Goal: Task Accomplishment & Management: Complete application form

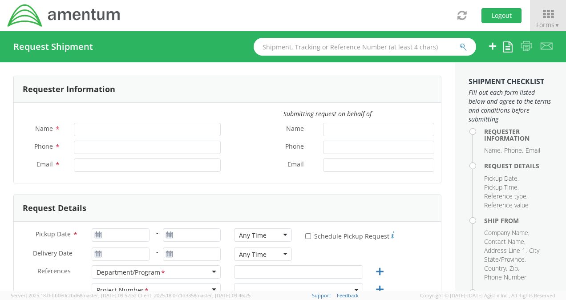
type input "[PERSON_NAME]"
type input "[PHONE_NUMBER]"
type input "[PERSON_NAME][EMAIL_ADDRESS][PERSON_NAME][DOMAIN_NAME]"
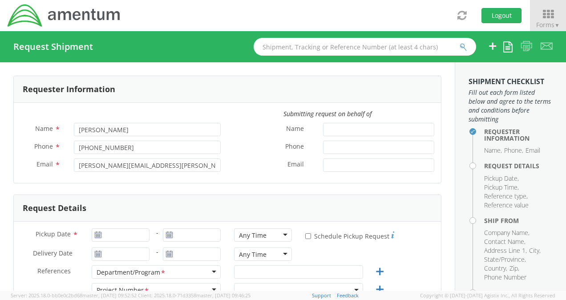
select select "3566.04.0001.TRI2.MATS.3000.00"
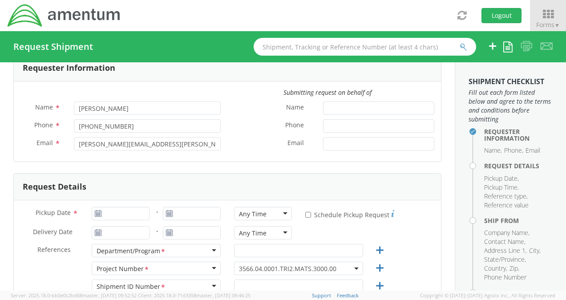
scroll to position [112, 0]
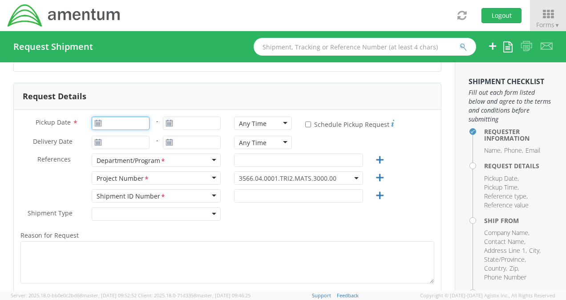
type input "[DATE]"
click at [105, 124] on input "[DATE]" at bounding box center [121, 123] width 58 height 13
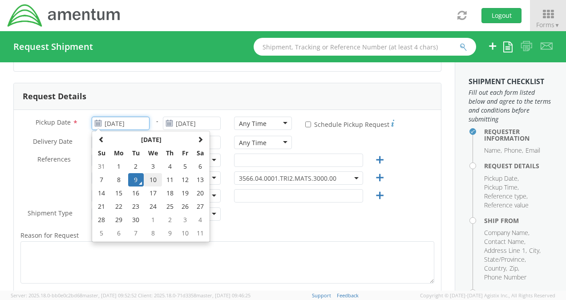
click at [151, 178] on td "10" at bounding box center [153, 179] width 19 height 13
type input "[DATE]"
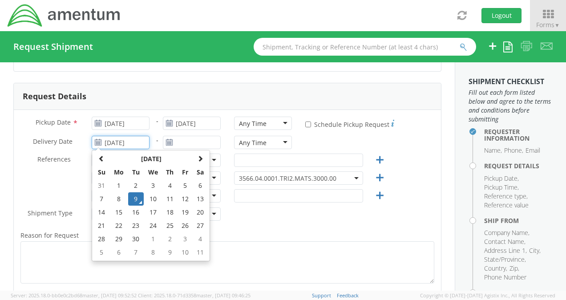
click at [129, 146] on input "[DATE]" at bounding box center [121, 142] width 58 height 13
click at [117, 211] on td "15" at bounding box center [118, 212] width 19 height 13
type input "[DATE]"
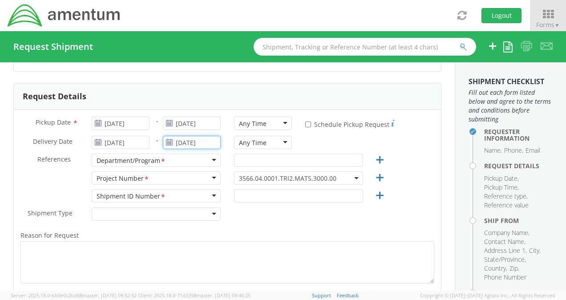
click at [196, 144] on input "[DATE]" at bounding box center [192, 142] width 58 height 13
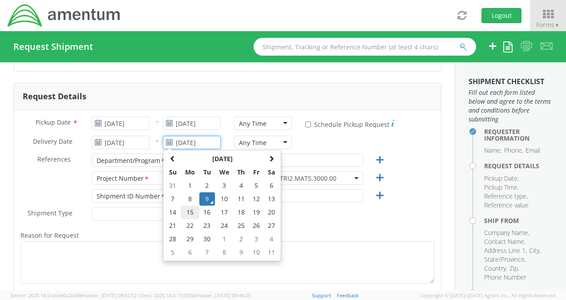
click at [190, 207] on td "15" at bounding box center [190, 212] width 19 height 13
type input "[DATE]"
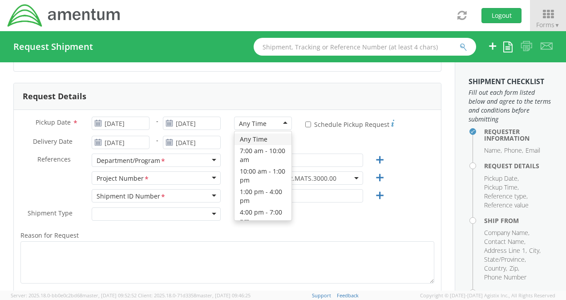
click at [269, 124] on div "Any Time" at bounding box center [263, 123] width 58 height 13
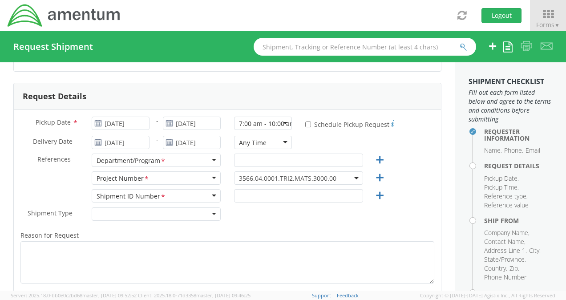
click at [276, 121] on div "7:00 am - 10:00 am" at bounding box center [267, 123] width 56 height 9
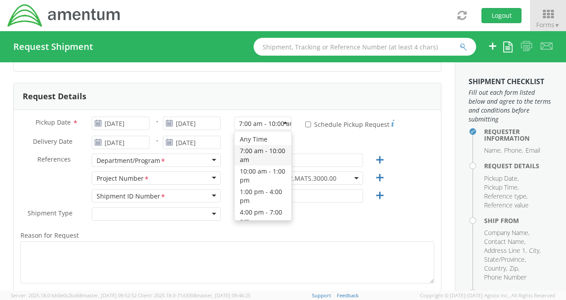
scroll to position [0, 0]
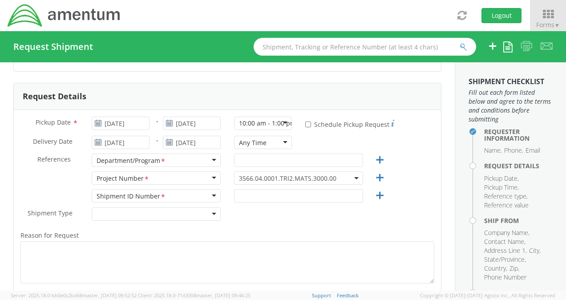
click at [270, 130] on div "10:00 am - 1:00 pm 10:00 am - 1:00 pm Any Time 7:00 am - 10:00 am 10:00 am - 1:…" at bounding box center [262, 126] width 71 height 18
click at [262, 146] on div "Any Time" at bounding box center [263, 142] width 58 height 13
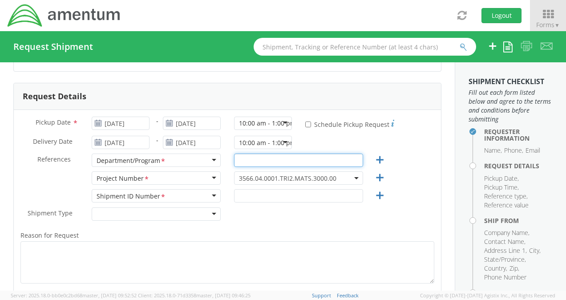
click at [238, 157] on input "text" at bounding box center [298, 159] width 129 height 13
type input "FPA"
click at [278, 181] on span "3566.04.0001.TRI2.MATS.3000.00" at bounding box center [298, 177] width 129 height 13
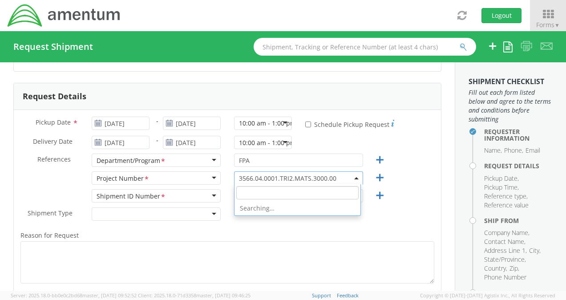
click at [271, 195] on input "search" at bounding box center [297, 192] width 122 height 13
type input "3566.04.0001.fp13.MATS.3000.00"
click at [257, 220] on div "Shipment Type * Batch Regular" at bounding box center [227, 216] width 427 height 18
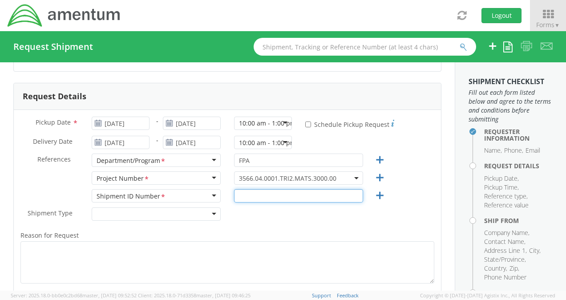
click at [281, 190] on input "text" at bounding box center [298, 195] width 129 height 13
click at [349, 174] on span "3566.04.0001.TRI2.MATS.3000.00" at bounding box center [298, 178] width 119 height 8
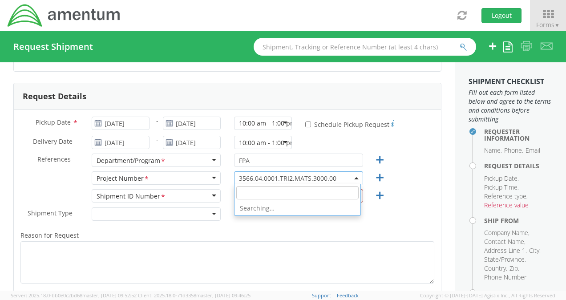
click at [279, 196] on input "search" at bounding box center [297, 192] width 122 height 13
click at [253, 192] on input "search" at bounding box center [297, 192] width 122 height 13
type input "3566."
click at [317, 192] on input "3566." at bounding box center [297, 192] width 122 height 13
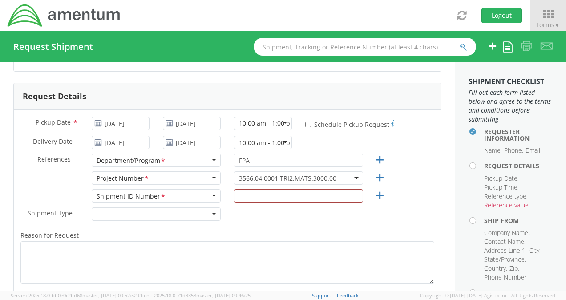
click at [416, 174] on div "Project Number <span class="required">*</span> Project Number * Account Type Ac…" at bounding box center [227, 180] width 427 height 18
click at [295, 198] on input "text" at bounding box center [298, 195] width 129 height 13
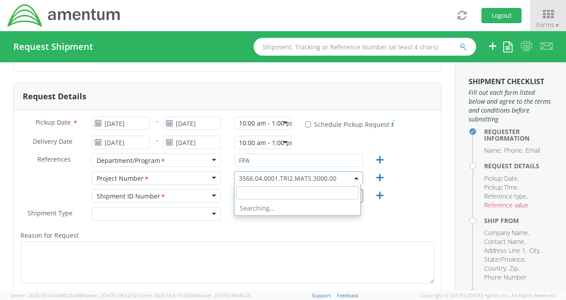
click at [354, 177] on b at bounding box center [356, 178] width 4 height 2
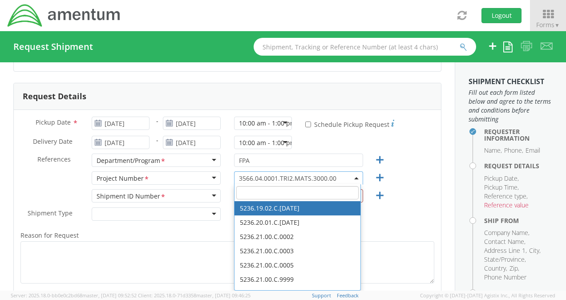
click at [275, 192] on input "search" at bounding box center [297, 192] width 122 height 13
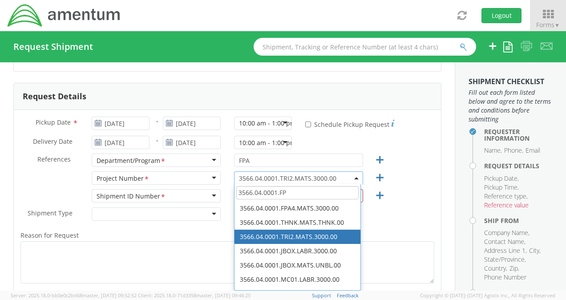
scroll to position [0, 0]
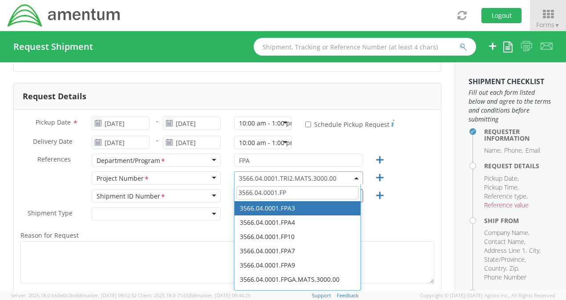
click at [281, 193] on input "3566.04.0001.FP" at bounding box center [297, 192] width 122 height 13
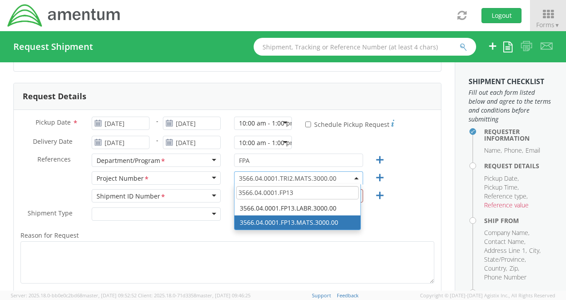
type input "3566.04.0001.FP13"
select select "3566.04.0001.FP13.MATS.3000.00"
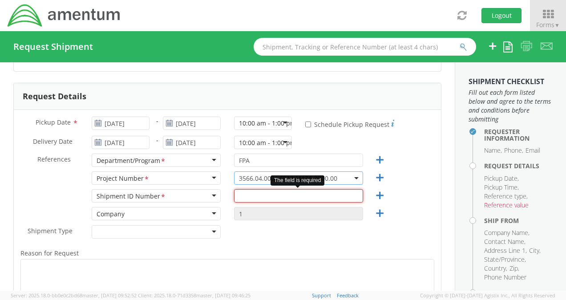
click at [267, 197] on input "text" at bounding box center [298, 195] width 129 height 13
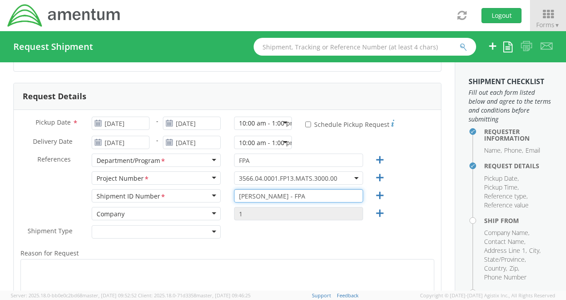
type input "[PERSON_NAME] - FPA"
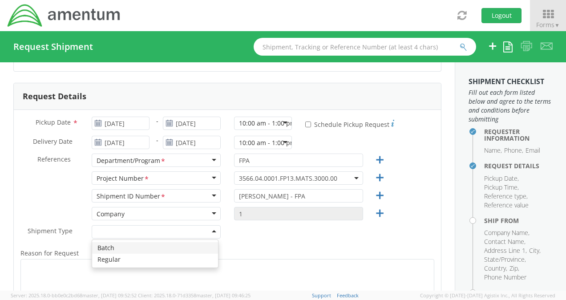
click at [174, 230] on div at bounding box center [156, 231] width 129 height 13
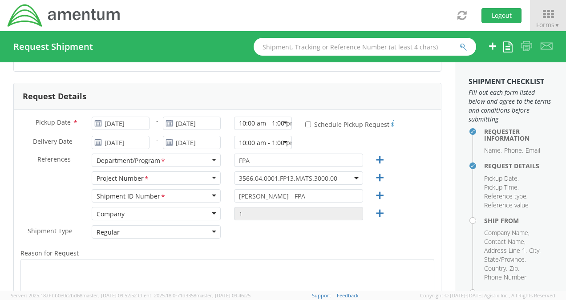
click at [299, 125] on div "* Schedule Pickup Request" at bounding box center [369, 124] width 142 height 15
click at [305, 124] on input "* Schedule Pickup Request" at bounding box center [308, 124] width 6 height 6
checkbox input "true"
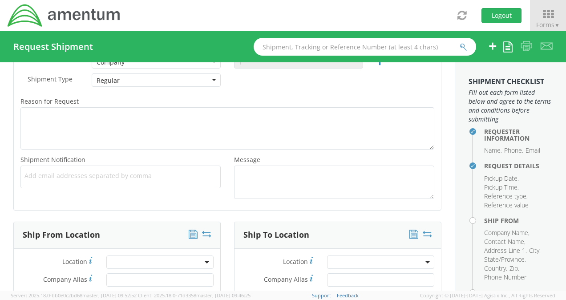
scroll to position [267, 0]
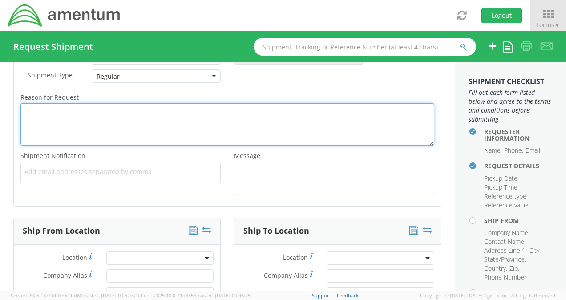
click at [52, 119] on textarea "Reason for Request *" at bounding box center [227, 124] width 414 height 42
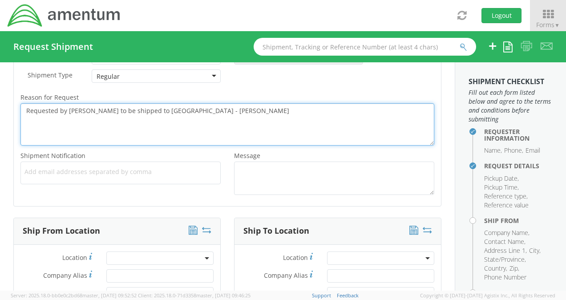
type textarea "Requested by [PERSON_NAME] to be shipped to [GEOGRAPHIC_DATA] - [PERSON_NAME]"
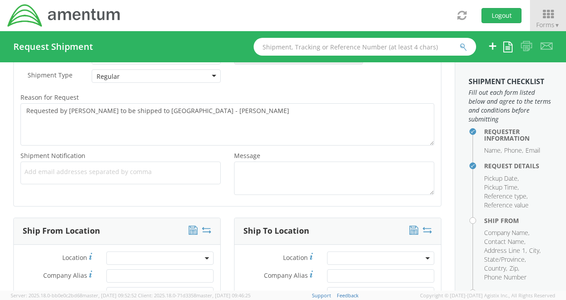
click at [85, 177] on ul at bounding box center [120, 172] width 192 height 15
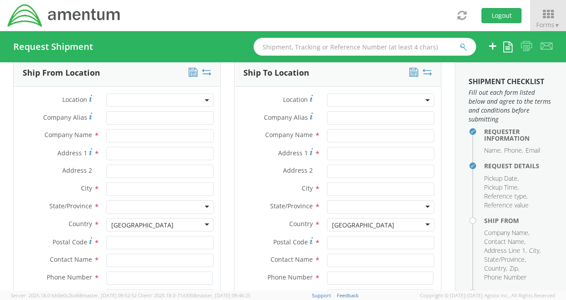
scroll to position [437, 0]
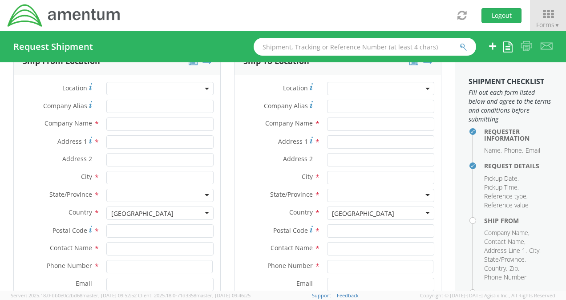
type input "[PERSON_NAME][EMAIL_ADDRESS][PERSON_NAME][DOMAIN_NAME]"
click at [125, 106] on input "Company Alias *" at bounding box center [159, 106] width 107 height 13
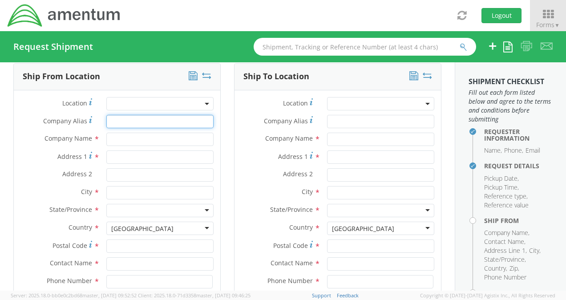
type input "AMENTUM"
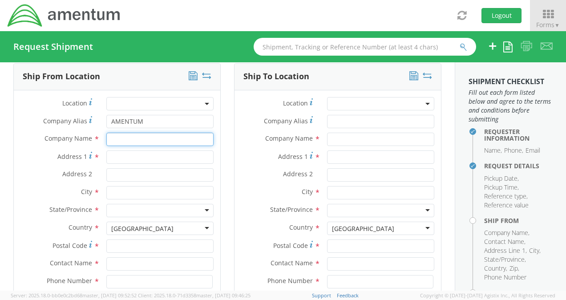
type input "Amentum"
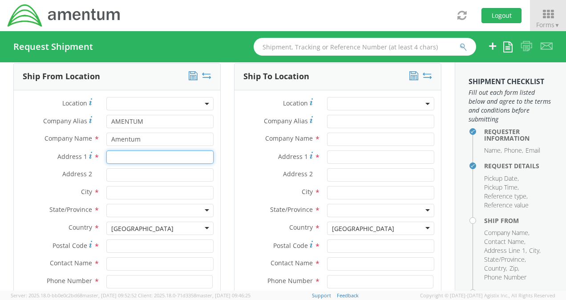
type input "[STREET_ADDRESS]"
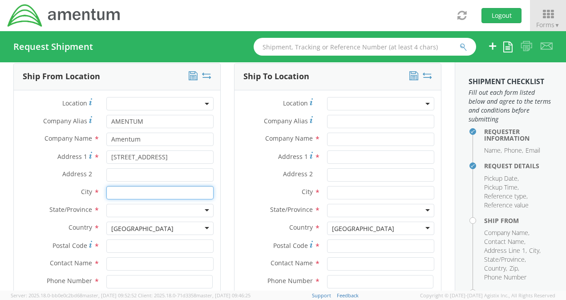
type input "[PERSON_NAME]"
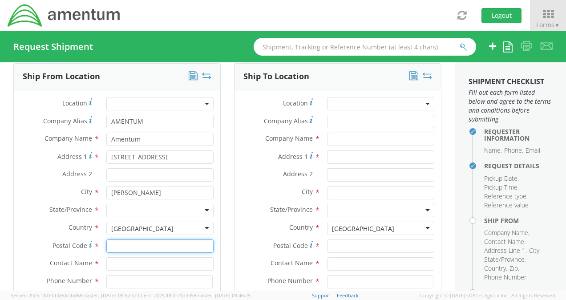
type input "47441"
type input "[PERSON_NAME]"
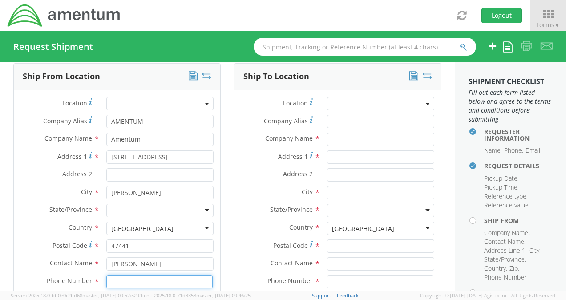
type input "8127808182"
type input "[PERSON_NAME][EMAIL_ADDRESS][PERSON_NAME][DOMAIN_NAME]"
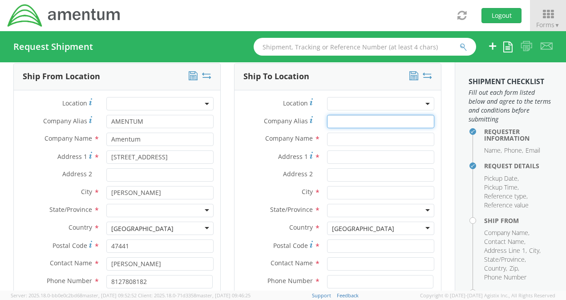
type input "[GEOGRAPHIC_DATA]"
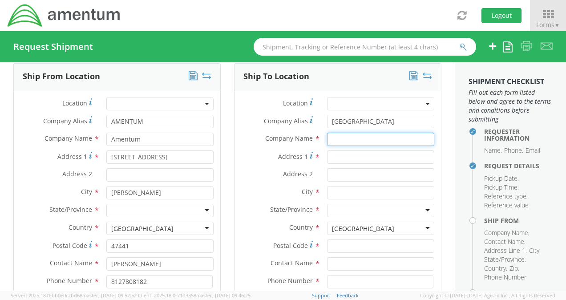
type input "[GEOGRAPHIC_DATA]"
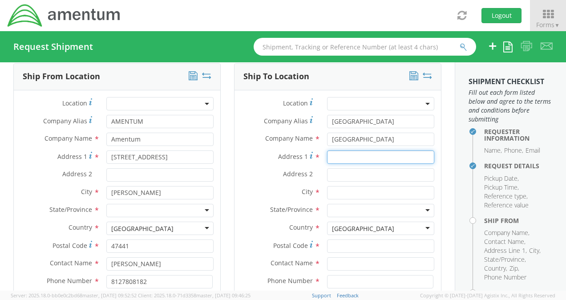
type input "[GEOGRAPHIC_DATA]"
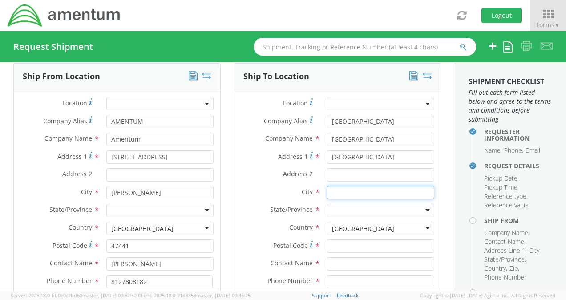
type input "[GEOGRAPHIC_DATA]"
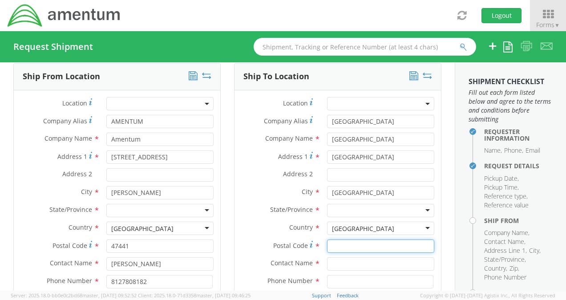
type input "32212"
type input "[PERSON_NAME]"
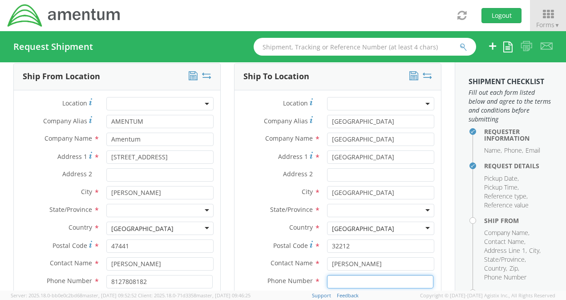
type input "8033166974"
type input "[PERSON_NAME][EMAIL_ADDRESS][DOMAIN_NAME]"
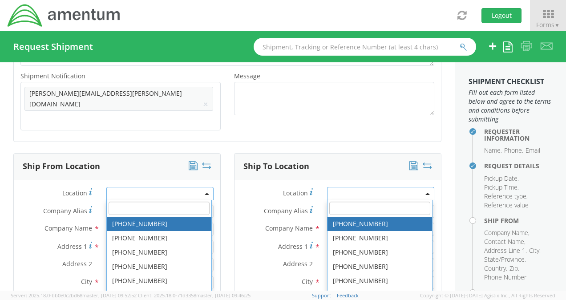
scroll to position [347, 0]
click at [147, 117] on div "Shipment Notification * Add email addresses separated by comma [PERSON_NAME][EM…" at bounding box center [227, 102] width 427 height 65
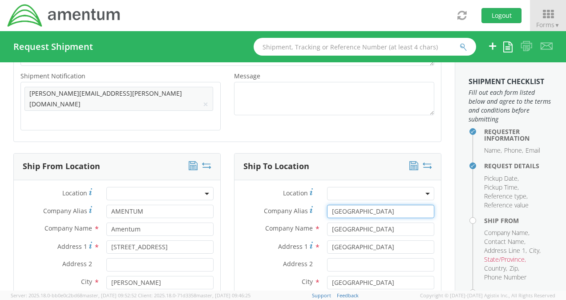
click at [389, 205] on input "[GEOGRAPHIC_DATA]" at bounding box center [380, 211] width 107 height 13
type input "N"
drag, startPoint x: 384, startPoint y: 214, endPoint x: 329, endPoint y: 214, distance: 55.2
click at [329, 222] on input "[GEOGRAPHIC_DATA]" at bounding box center [380, 228] width 107 height 13
type input "N"
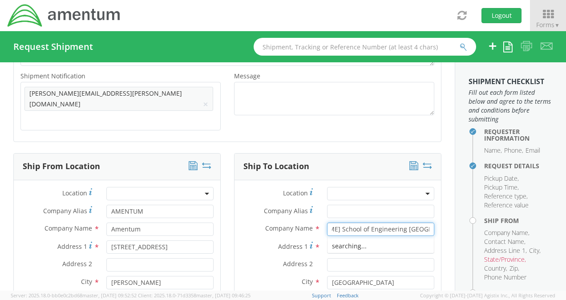
scroll to position [0, 45]
type input "[PERSON_NAME] School of Engineering [GEOGRAPHIC_DATA]"
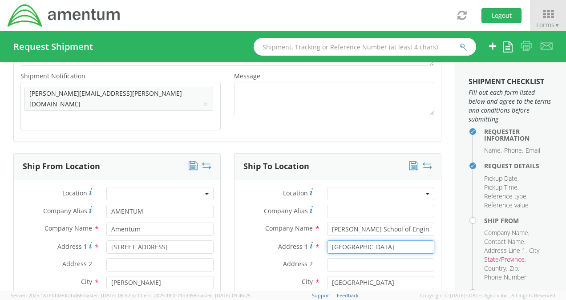
click at [340, 240] on input "[GEOGRAPHIC_DATA]" at bounding box center [380, 246] width 107 height 13
drag, startPoint x: 340, startPoint y: 231, endPoint x: 409, endPoint y: 233, distance: 69.4
click at [409, 240] on input "[GEOGRAPHIC_DATA]" at bounding box center [380, 246] width 107 height 13
click at [409, 240] on input "NAS 101U" at bounding box center [380, 246] width 107 height 13
type input "N"
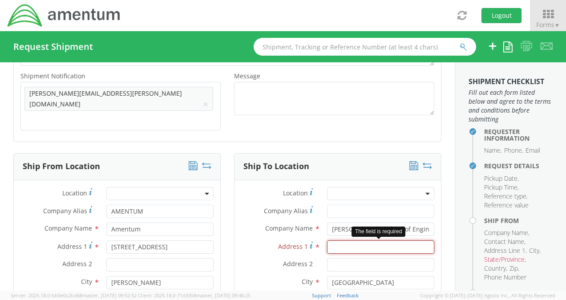
click at [366, 240] on input "Address 1 *" at bounding box center [380, 246] width 107 height 13
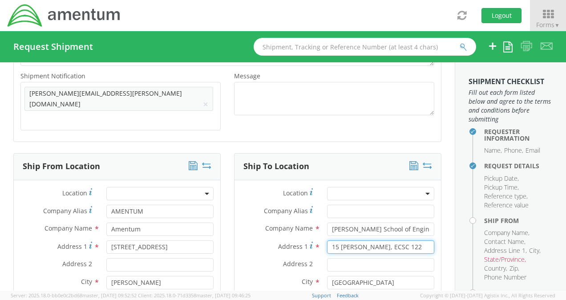
type input "15 [PERSON_NAME], ECSC 122"
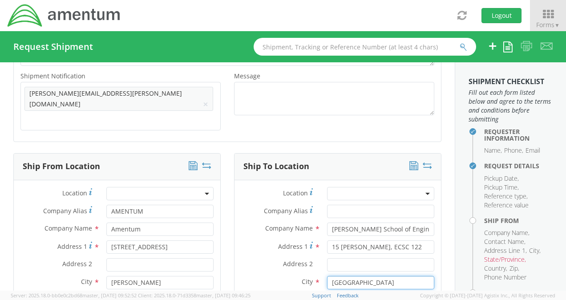
click at [338, 276] on input "[GEOGRAPHIC_DATA]" at bounding box center [380, 282] width 107 height 13
type input "[GEOGRAPHIC_DATA]"
click at [339, 294] on div at bounding box center [380, 300] width 107 height 13
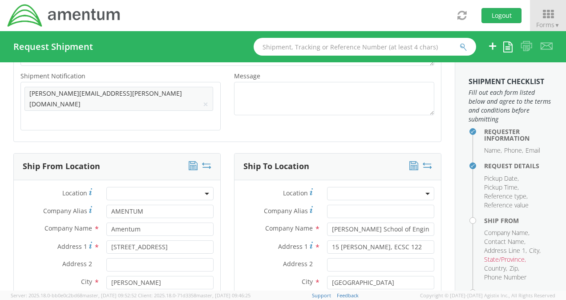
type input "new"
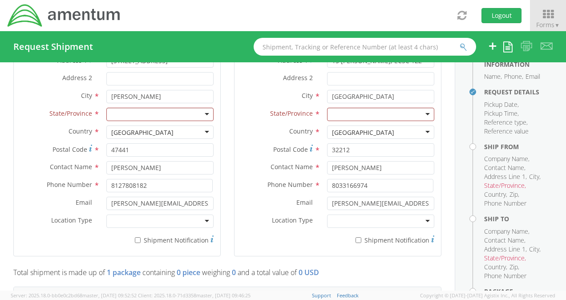
scroll to position [501, 0]
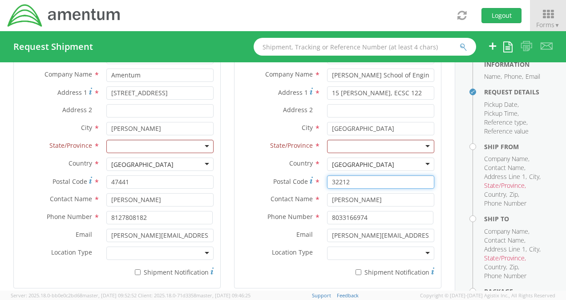
click at [348, 175] on input "32212" at bounding box center [380, 181] width 107 height 13
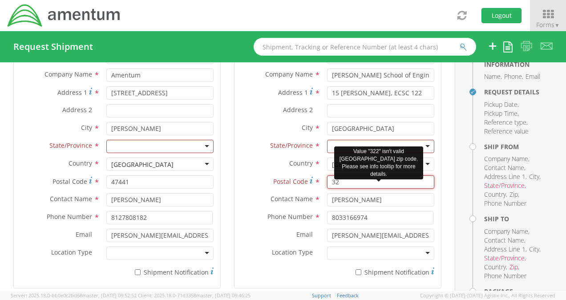
type input "3"
click at [348, 175] on input "3" at bounding box center [380, 181] width 107 height 13
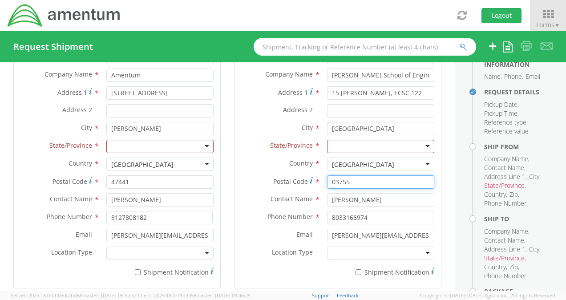
type input "03755"
click at [340, 140] on div "State/Province * [US_STATE] [US_STATE] [US_STATE] [US_STATE]" at bounding box center [337, 149] width 206 height 18
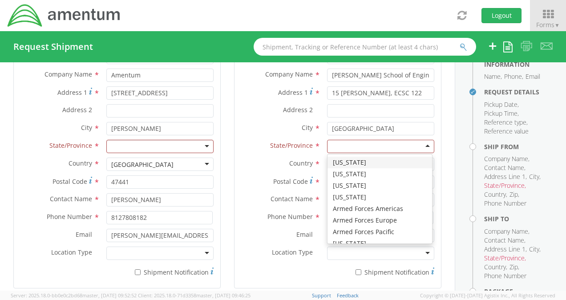
click at [339, 140] on div at bounding box center [380, 146] width 107 height 13
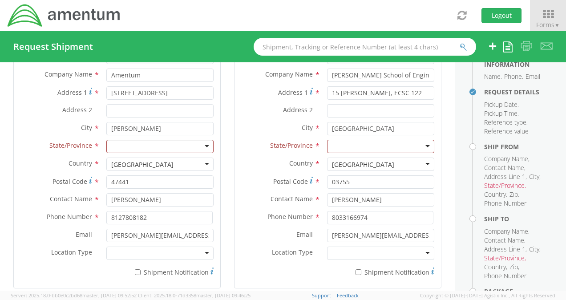
click at [339, 140] on div at bounding box center [380, 146] width 107 height 13
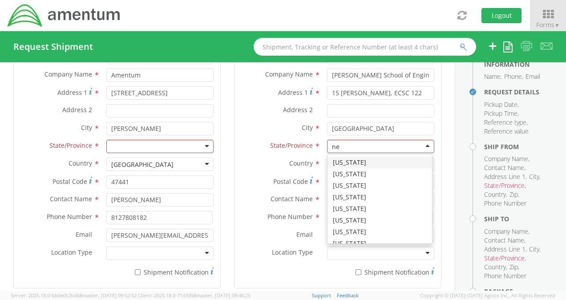
type input "new"
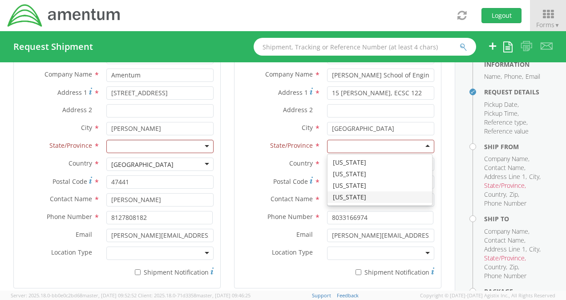
scroll to position [0, 0]
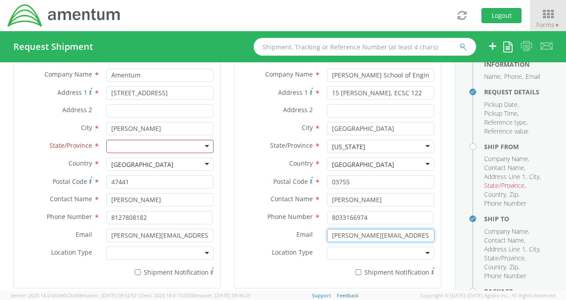
drag, startPoint x: 390, startPoint y: 219, endPoint x: 331, endPoint y: 221, distance: 58.8
click at [331, 229] on input "[PERSON_NAME][EMAIL_ADDRESS][DOMAIN_NAME]" at bounding box center [380, 235] width 107 height 13
type input "[EMAIL_ADDRESS][DOMAIN_NAME]"
drag, startPoint x: 382, startPoint y: 221, endPoint x: 328, endPoint y: 218, distance: 53.9
click at [328, 229] on input "[EMAIL_ADDRESS][DOMAIN_NAME]" at bounding box center [380, 235] width 107 height 13
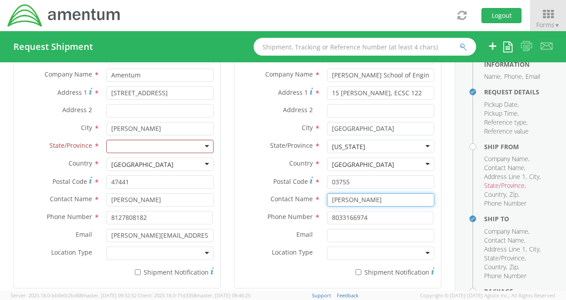
click at [368, 193] on input "[PERSON_NAME]" at bounding box center [380, 199] width 107 height 13
type input "C"
type input "[PERSON_NAME]"
click at [337, 246] on div at bounding box center [380, 252] width 107 height 13
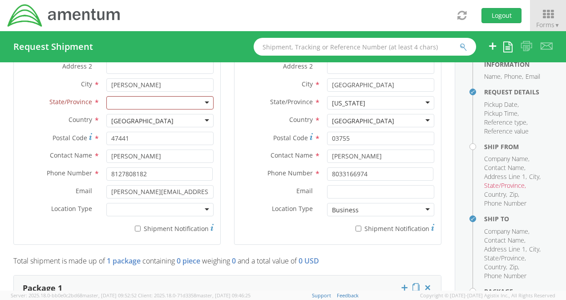
scroll to position [552, 0]
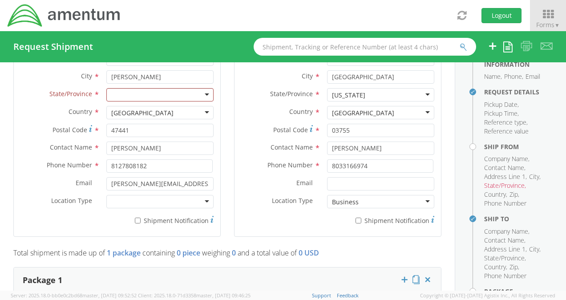
click at [192, 195] on div "Location Type * Business Military Residential" at bounding box center [117, 204] width 206 height 18
drag, startPoint x: 192, startPoint y: 192, endPoint x: 182, endPoint y: 181, distance: 14.5
click at [182, 195] on div at bounding box center [159, 201] width 107 height 13
click at [126, 88] on div at bounding box center [159, 94] width 107 height 13
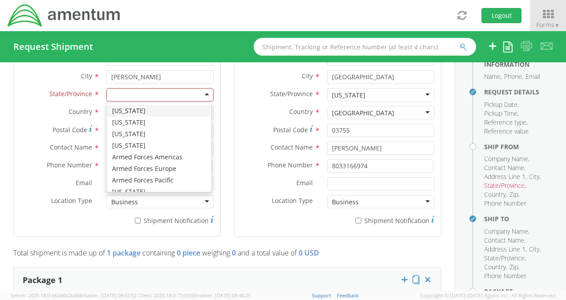
type input "i"
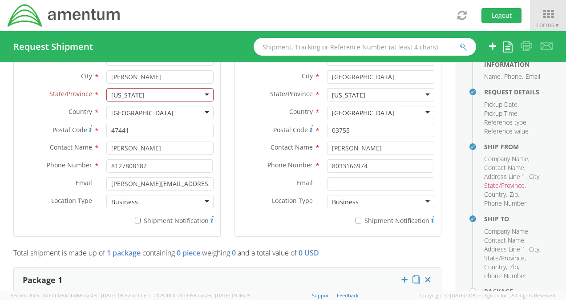
scroll to position [0, 0]
click at [135, 218] on input "* Shipment Notification" at bounding box center [138, 221] width 6 height 6
checkbox input "true"
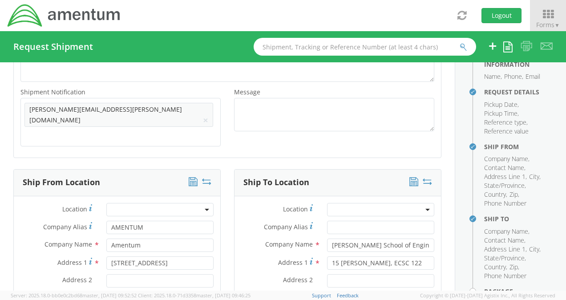
scroll to position [333, 0]
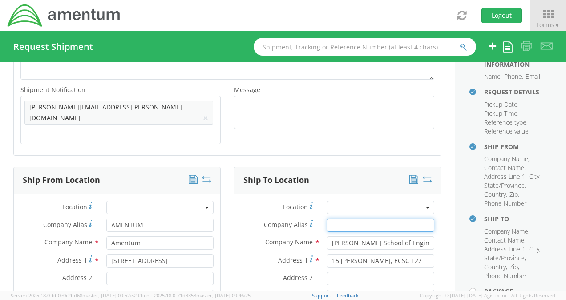
click at [336, 218] on input "Company Alias *" at bounding box center [380, 224] width 107 height 13
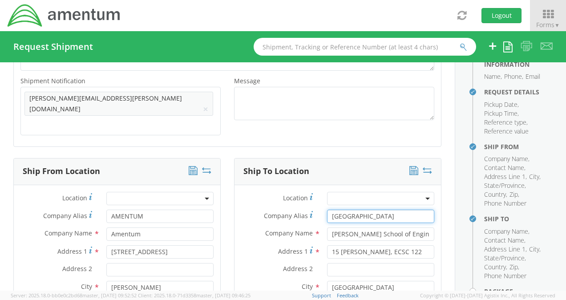
scroll to position [345, 0]
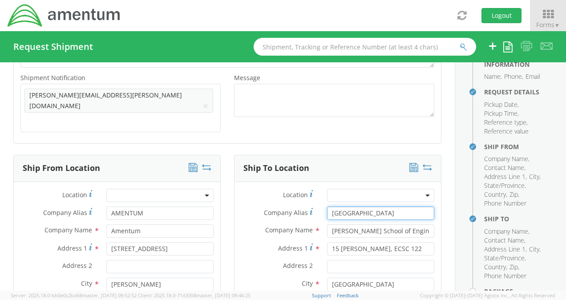
type input "[GEOGRAPHIC_DATA]"
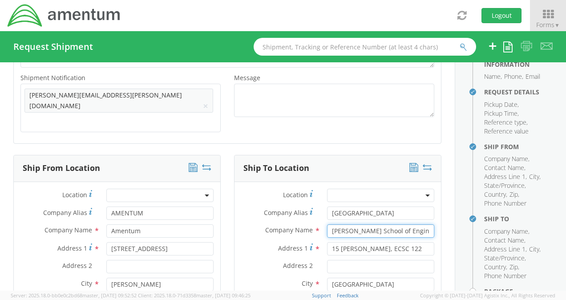
click at [418, 224] on input "[PERSON_NAME] School of Engineering [GEOGRAPHIC_DATA]" at bounding box center [380, 230] width 107 height 13
type input "[PERSON_NAME] School of Engineering"
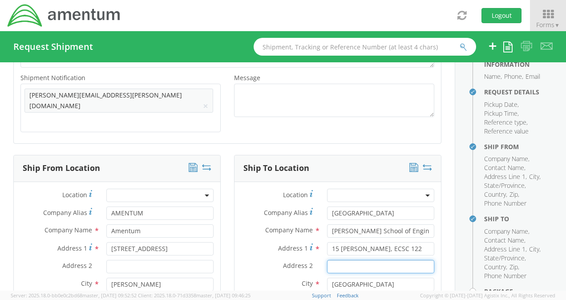
click at [385, 260] on input "Address 2 *" at bounding box center [380, 266] width 107 height 13
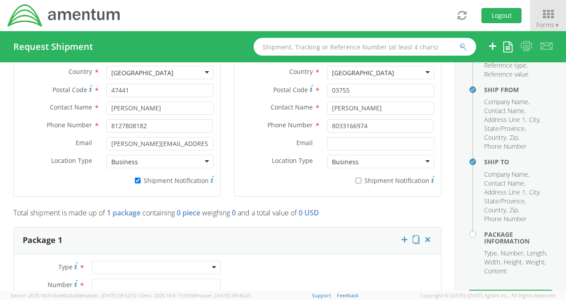
scroll to position [657, 0]
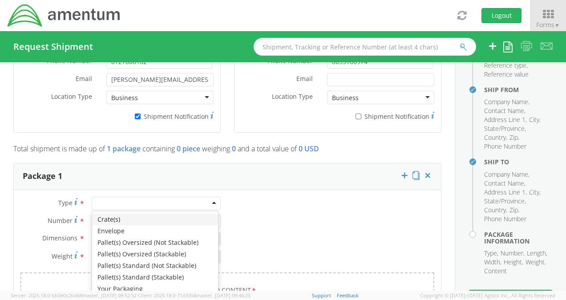
click at [144, 197] on div at bounding box center [156, 203] width 129 height 13
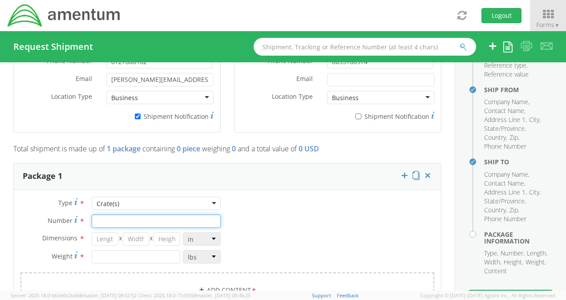
click at [128, 214] on input "Number *" at bounding box center [156, 220] width 129 height 13
type input "1"
click at [106, 232] on input "number" at bounding box center [105, 238] width 27 height 13
type input "7"
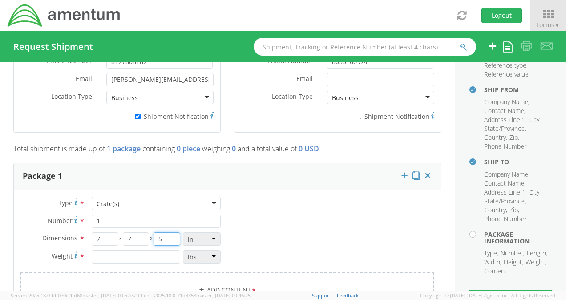
type input "5"
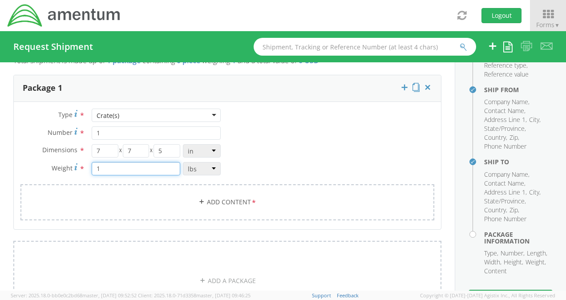
scroll to position [750, 0]
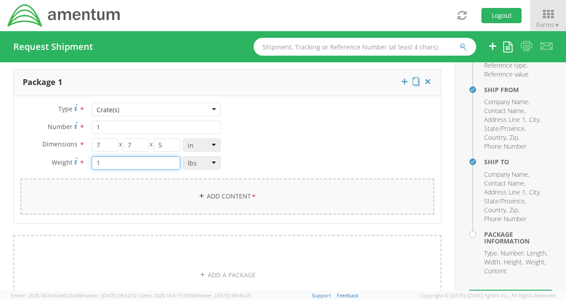
type input "1"
click at [82, 178] on link "Add Content *" at bounding box center [227, 196] width 414 height 36
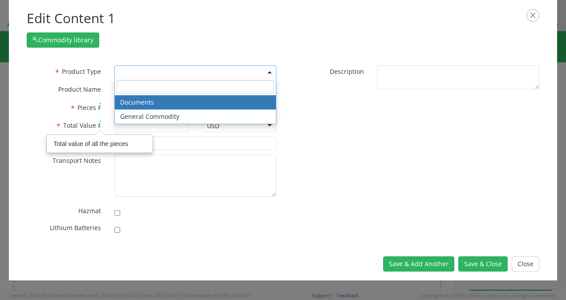
click at [145, 72] on span at bounding box center [195, 71] width 162 height 13
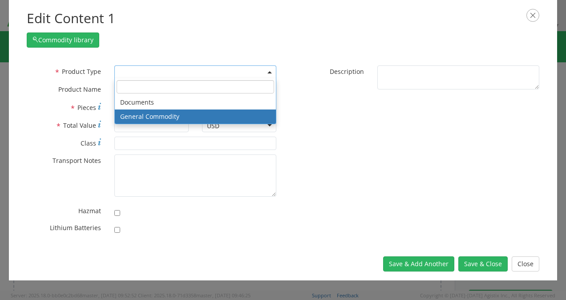
select select "COMMODITY"
type input "General Commodity"
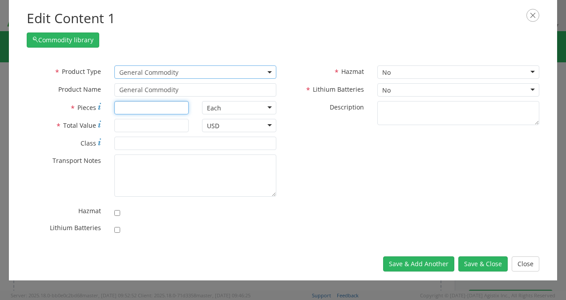
click at [126, 101] on input "* Pieces" at bounding box center [151, 107] width 74 height 13
type input "1"
click at [121, 125] on input "* Total Value" at bounding box center [151, 125] width 74 height 13
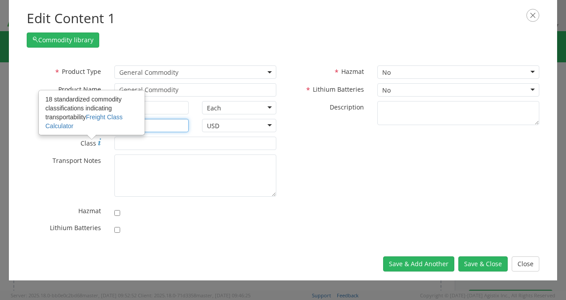
type input "2000"
click at [98, 139] on label "* Class 18 standardized commodity classifications indicating transportability F…" at bounding box center [64, 142] width 88 height 11
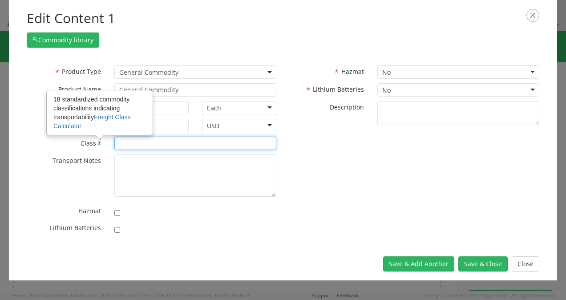
click at [114, 139] on input "* Class 18 standardized commodity classifications indicating transportability F…" at bounding box center [195, 143] width 162 height 13
click at [100, 140] on icon at bounding box center [99, 141] width 3 height 7
click at [114, 140] on input "* Class 18 standardized commodity classifications indicating transportability F…" at bounding box center [195, 143] width 162 height 13
click at [101, 131] on div "18 standardized commodity classifications indicating transportability Freight C…" at bounding box center [99, 113] width 105 height 44
click at [114, 137] on input "* Class 18 standardized commodity classifications indicating transportability F…" at bounding box center [195, 143] width 162 height 13
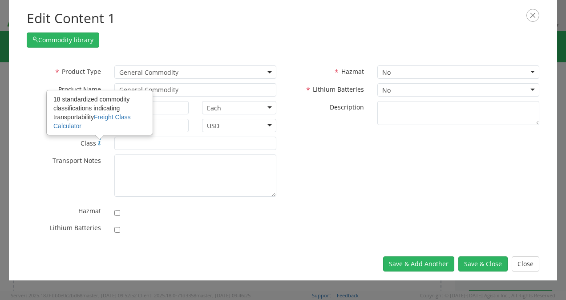
click at [101, 131] on div "18 standardized commodity classifications indicating transportability Freight C…" at bounding box center [99, 113] width 105 height 44
click at [114, 137] on input "* Class 18 standardized commodity classifications indicating transportability F…" at bounding box center [195, 143] width 162 height 13
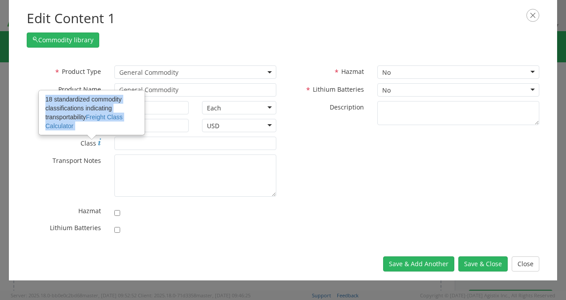
click at [101, 146] on agx-glyph at bounding box center [99, 143] width 3 height 8
click at [114, 146] on input "* Class 18 standardized commodity classifications indicating transportability F…" at bounding box center [195, 143] width 162 height 13
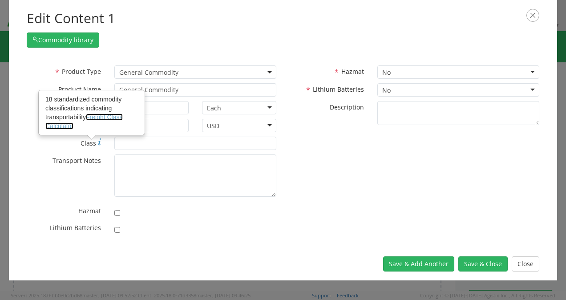
click at [102, 116] on link "Freight Class Calculator" at bounding box center [83, 121] width 77 height 16
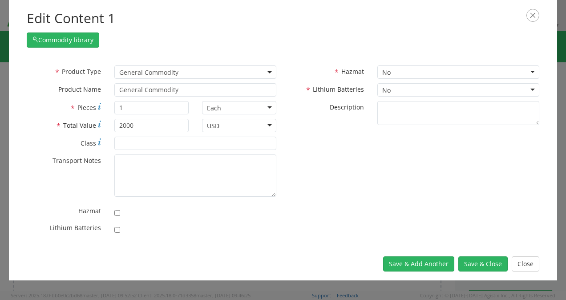
click at [291, 89] on label "* Lithium Batteries" at bounding box center [327, 89] width 88 height 12
click at [159, 139] on input "* Class" at bounding box center [195, 143] width 162 height 13
type input "125"
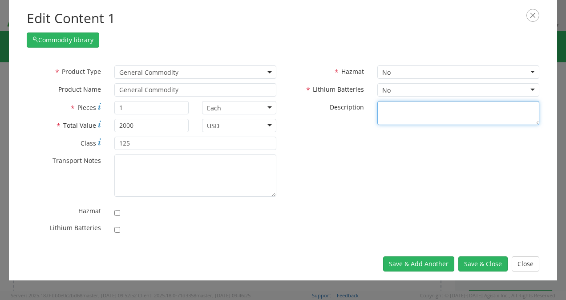
click at [381, 112] on textarea "* Description" at bounding box center [458, 113] width 162 height 24
type textarea "Electronics"
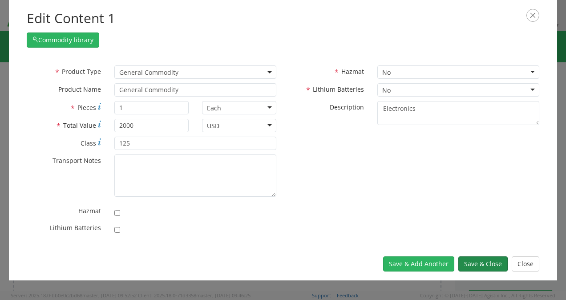
click at [472, 265] on button "Save & Close" at bounding box center [482, 263] width 49 height 15
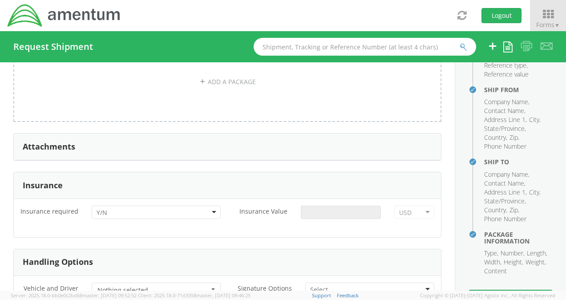
scroll to position [1028, 0]
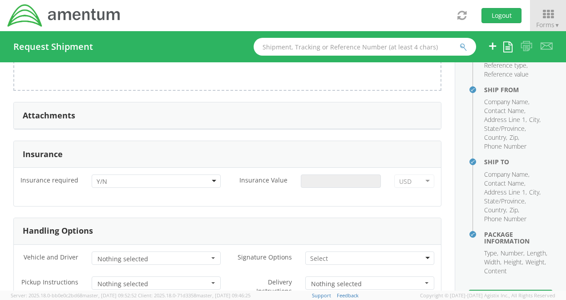
click at [159, 174] on div at bounding box center [156, 180] width 129 height 13
click at [313, 174] on input "Insurance Value *" at bounding box center [341, 180] width 80 height 13
type input "2000"
click at [179, 254] on span "Nothing selected" at bounding box center [153, 258] width 112 height 9
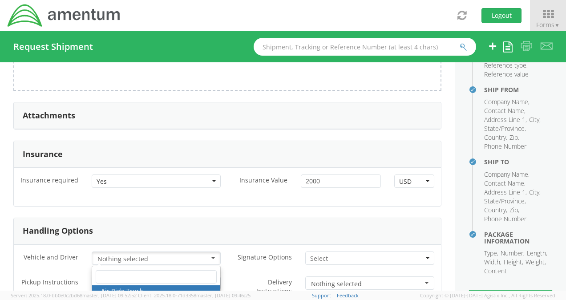
click at [179, 254] on span "Nothing selected" at bounding box center [153, 258] width 112 height 9
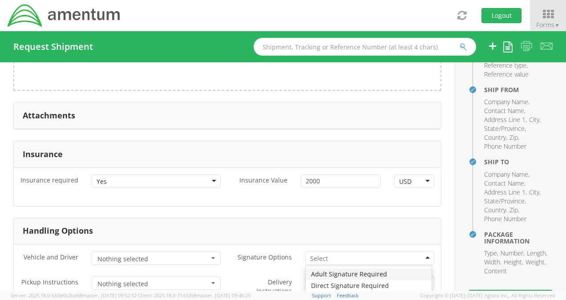
click at [317, 254] on input "select-one" at bounding box center [319, 258] width 19 height 9
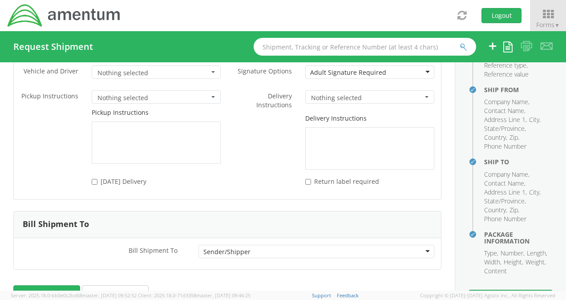
scroll to position [1220, 0]
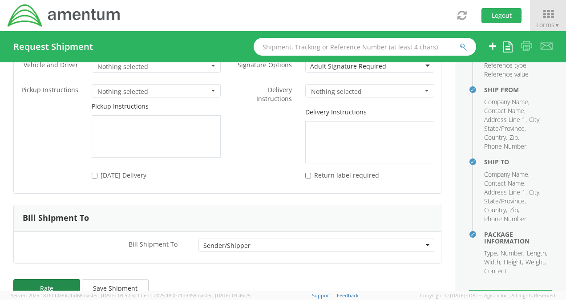
click at [34, 279] on button "Rate" at bounding box center [46, 288] width 67 height 18
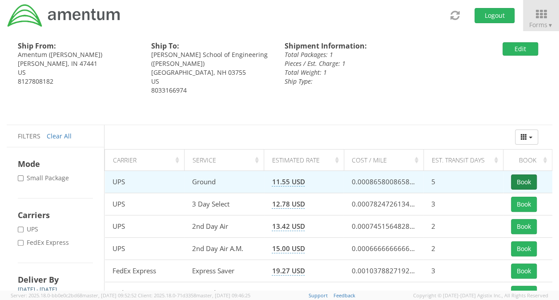
click at [518, 179] on button "Book" at bounding box center [524, 181] width 26 height 15
